Goal: Book appointment/travel/reservation

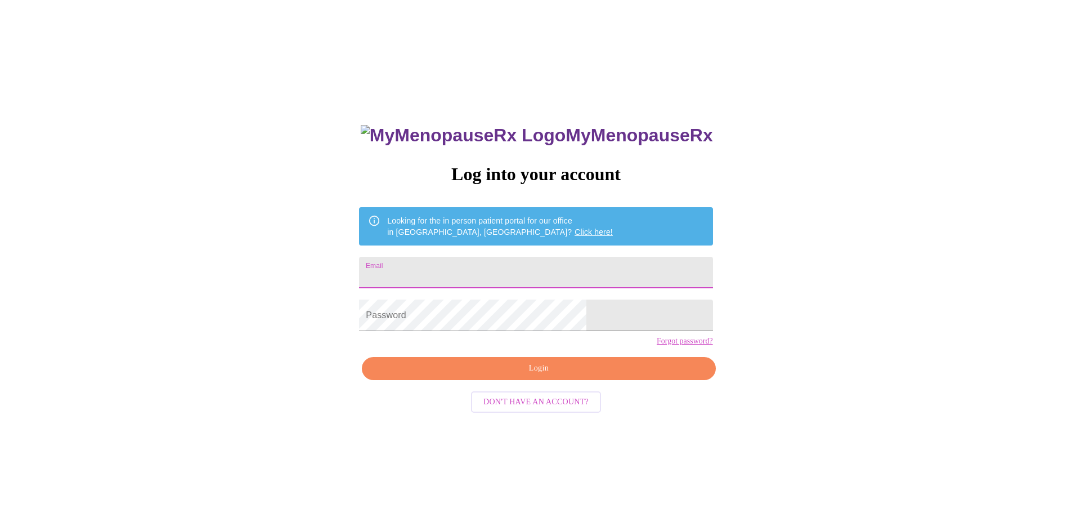
click at [507, 259] on input "Email" at bounding box center [536, 273] width 354 height 32
type input "[EMAIL_ADDRESS][DOMAIN_NAME]"
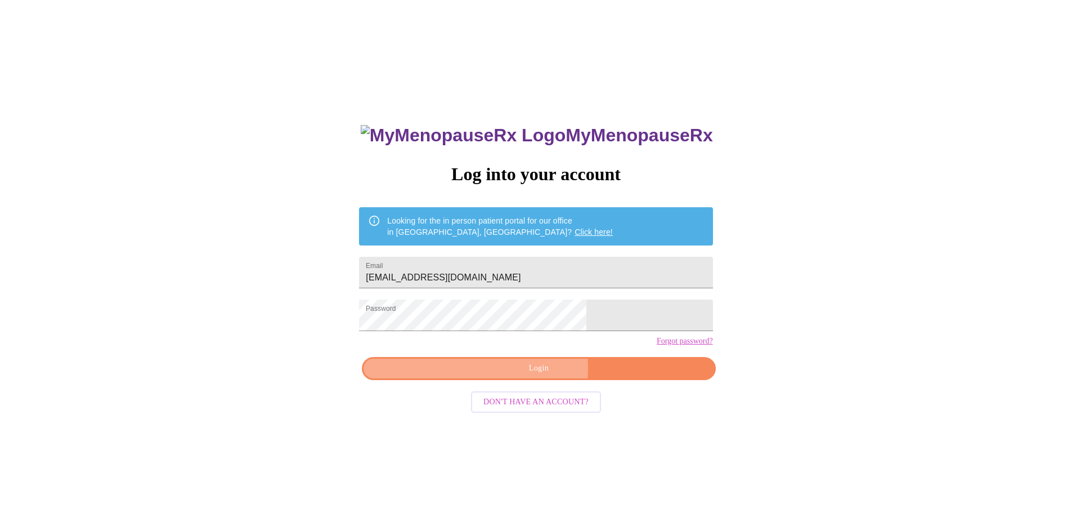
click at [520, 375] on span "Login" at bounding box center [539, 368] width 328 height 14
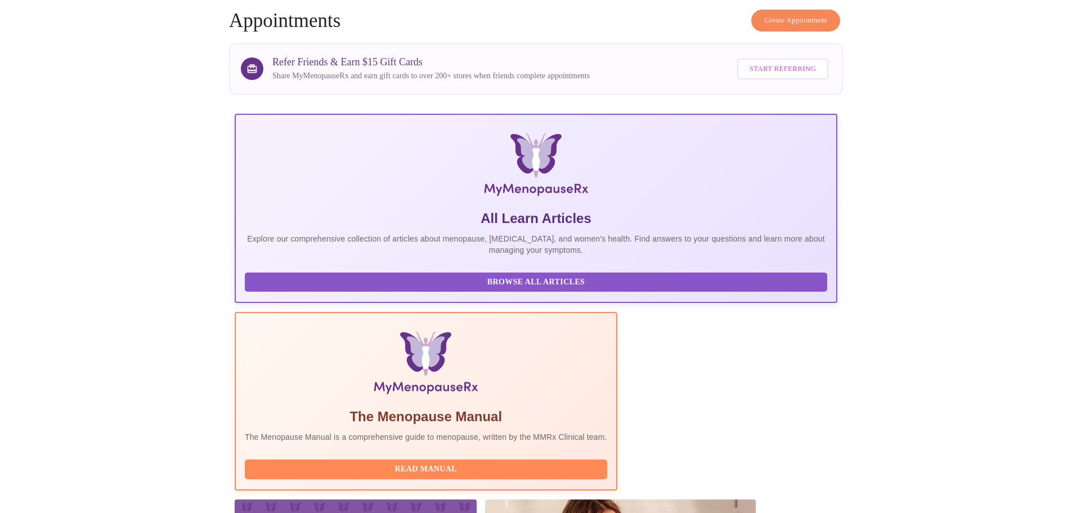
scroll to position [169, 0]
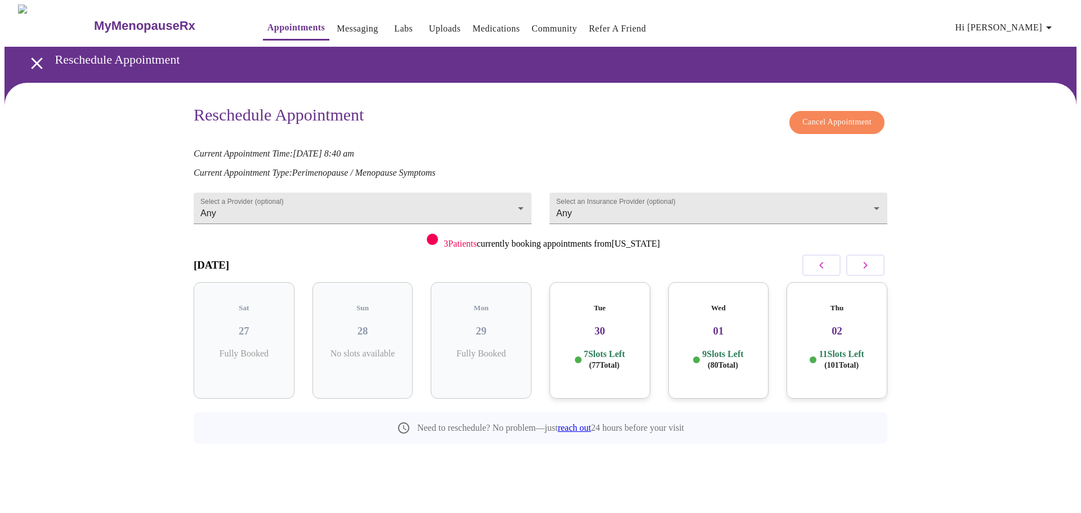
click at [578, 423] on link "reach out" at bounding box center [574, 428] width 33 height 10
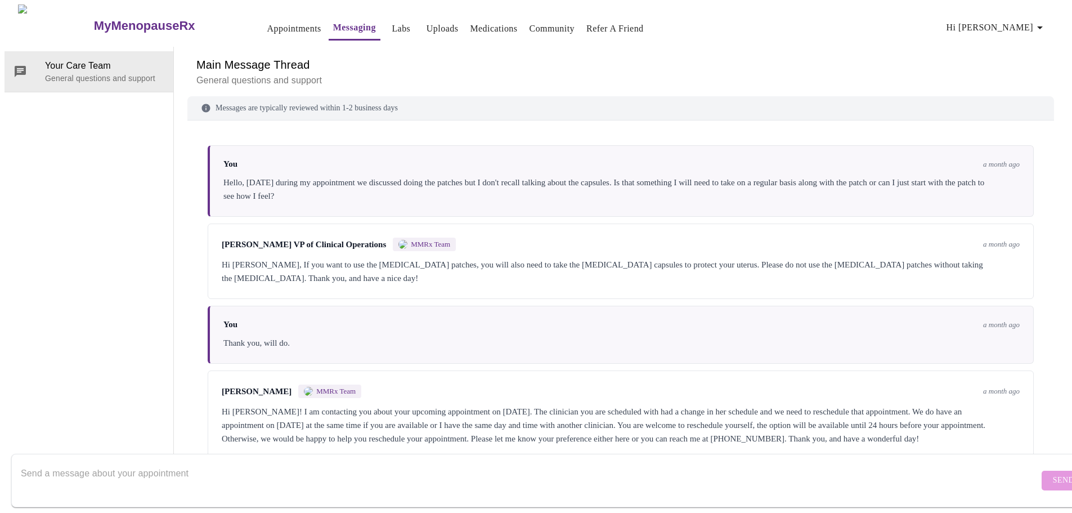
scroll to position [182, 0]
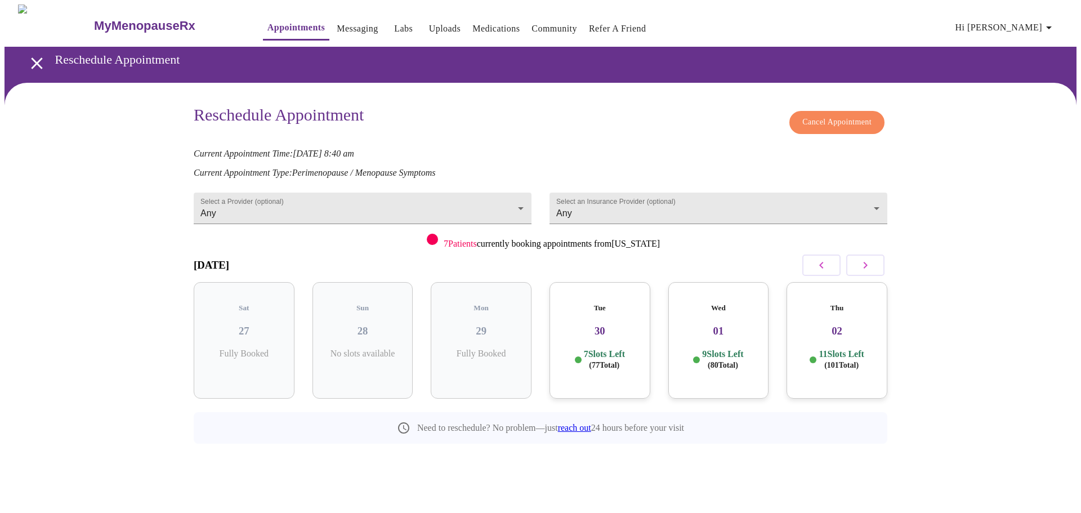
click at [830, 328] on div "Thu 02 11 Slots Left ( 101 Total)" at bounding box center [836, 340] width 101 height 117
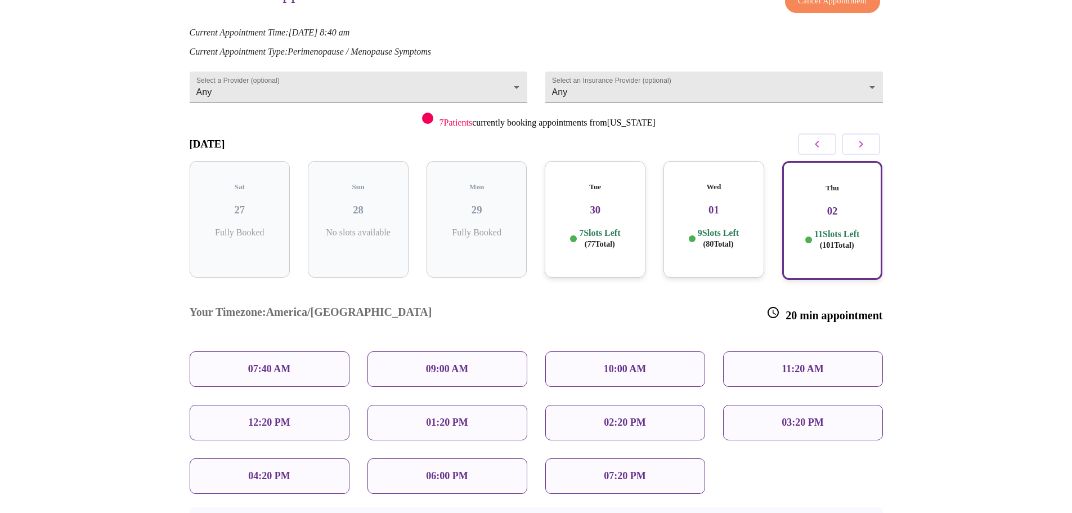
scroll to position [167, 0]
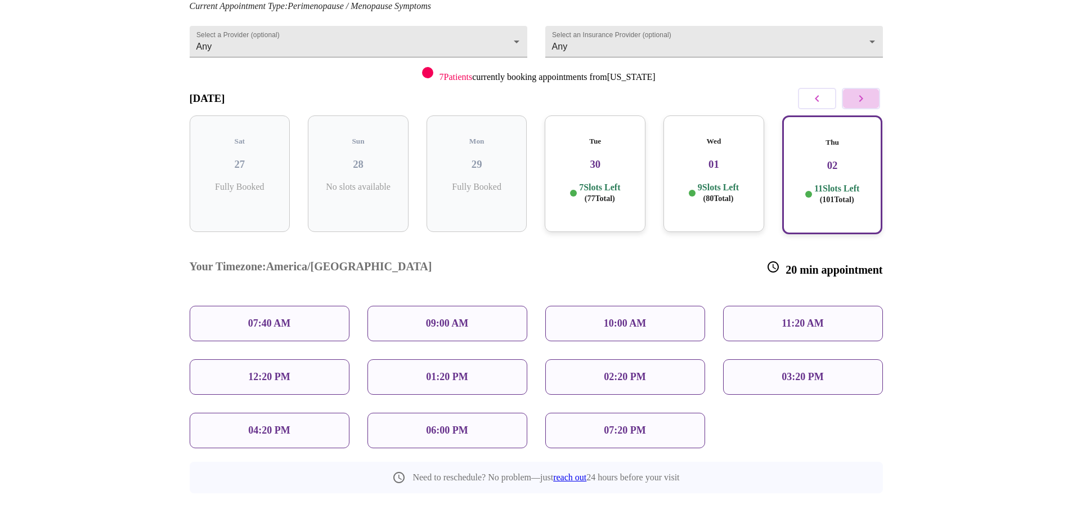
click at [856, 101] on icon "button" at bounding box center [862, 99] width 14 height 14
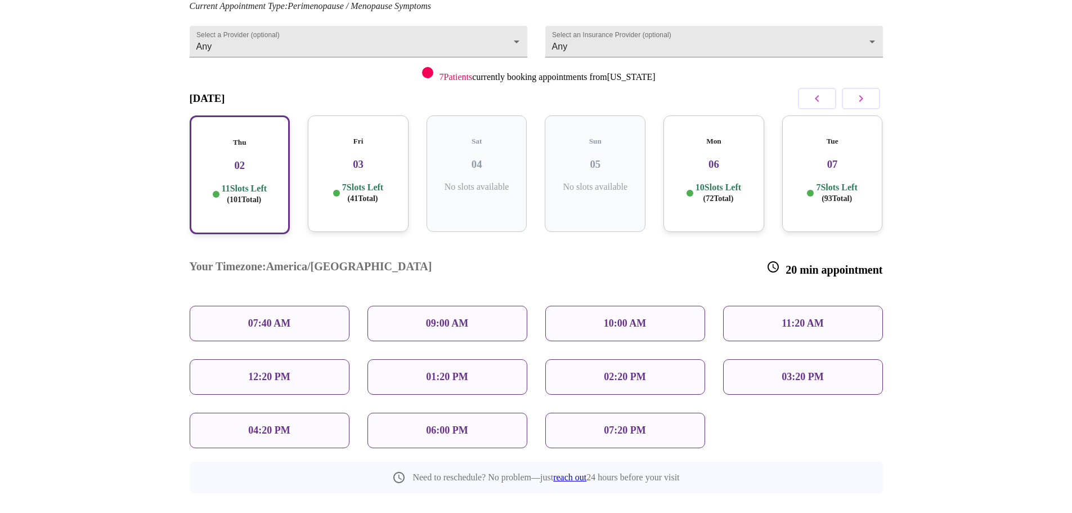
click at [354, 159] on h3 "03" at bounding box center [358, 164] width 83 height 12
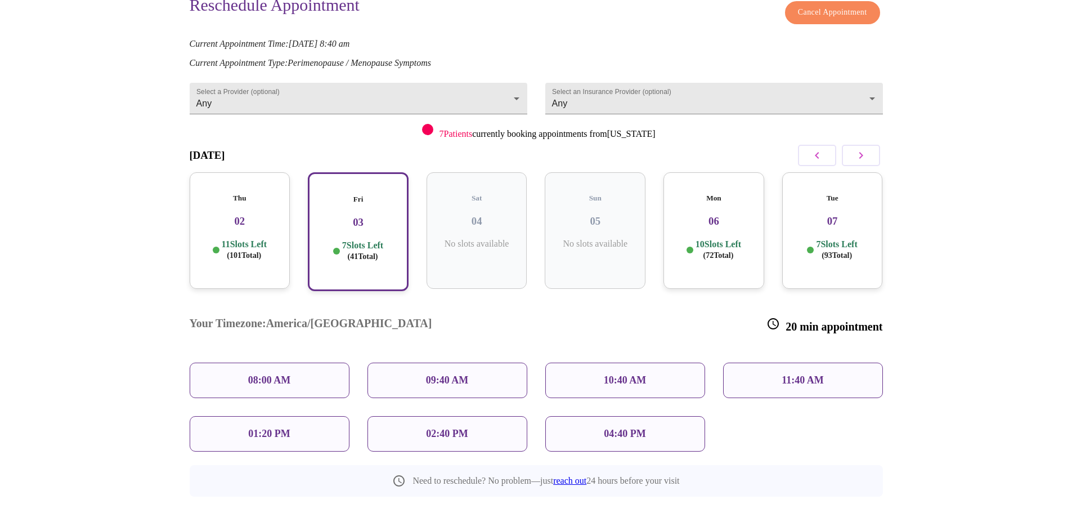
click at [610, 374] on p "10:40 AM" at bounding box center [625, 380] width 43 height 12
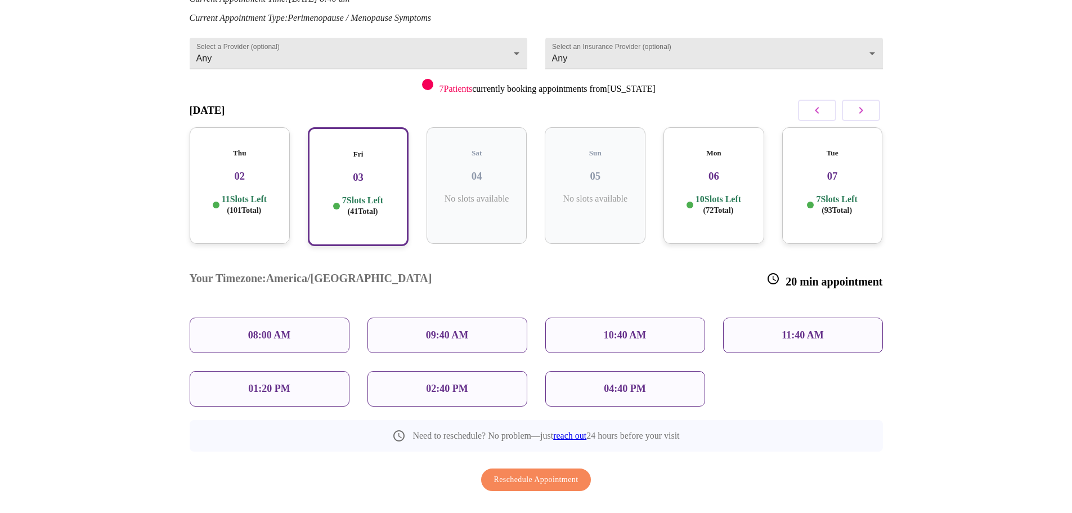
click at [793, 329] on p "11:40 AM" at bounding box center [803, 335] width 42 height 12
click at [799, 329] on p "11:40 AM" at bounding box center [803, 335] width 42 height 12
click at [821, 329] on p "11:40 AM" at bounding box center [803, 335] width 42 height 12
click at [524, 473] on span "Reschedule Appointment" at bounding box center [536, 480] width 84 height 14
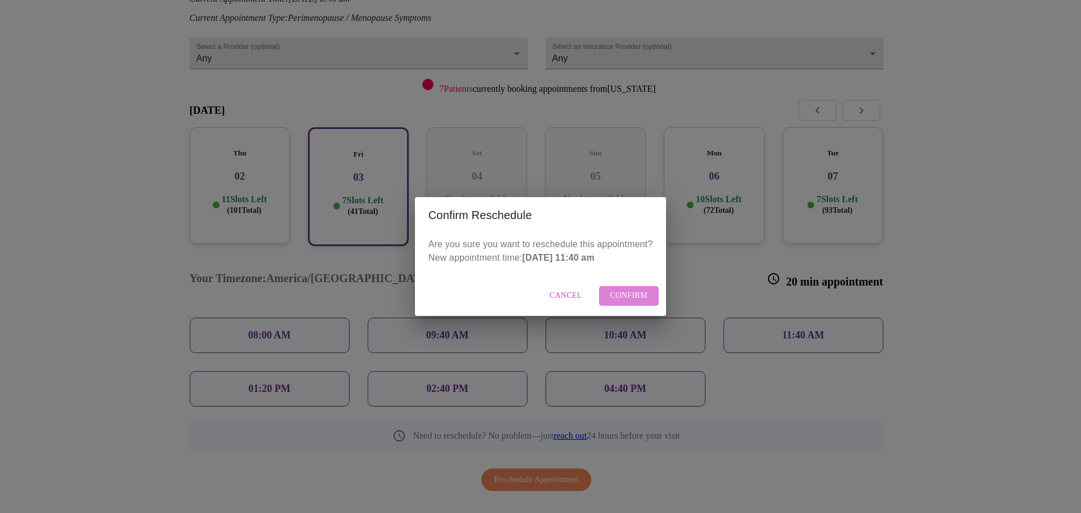
click at [645, 297] on span "Confirm" at bounding box center [629, 296] width 38 height 14
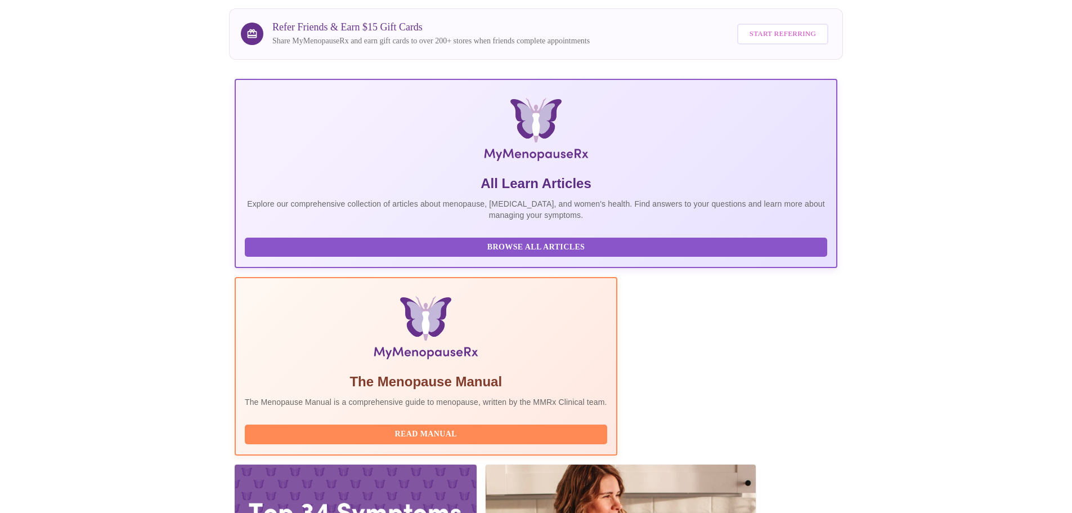
scroll to position [30, 0]
